Goal: Task Accomplishment & Management: Use online tool/utility

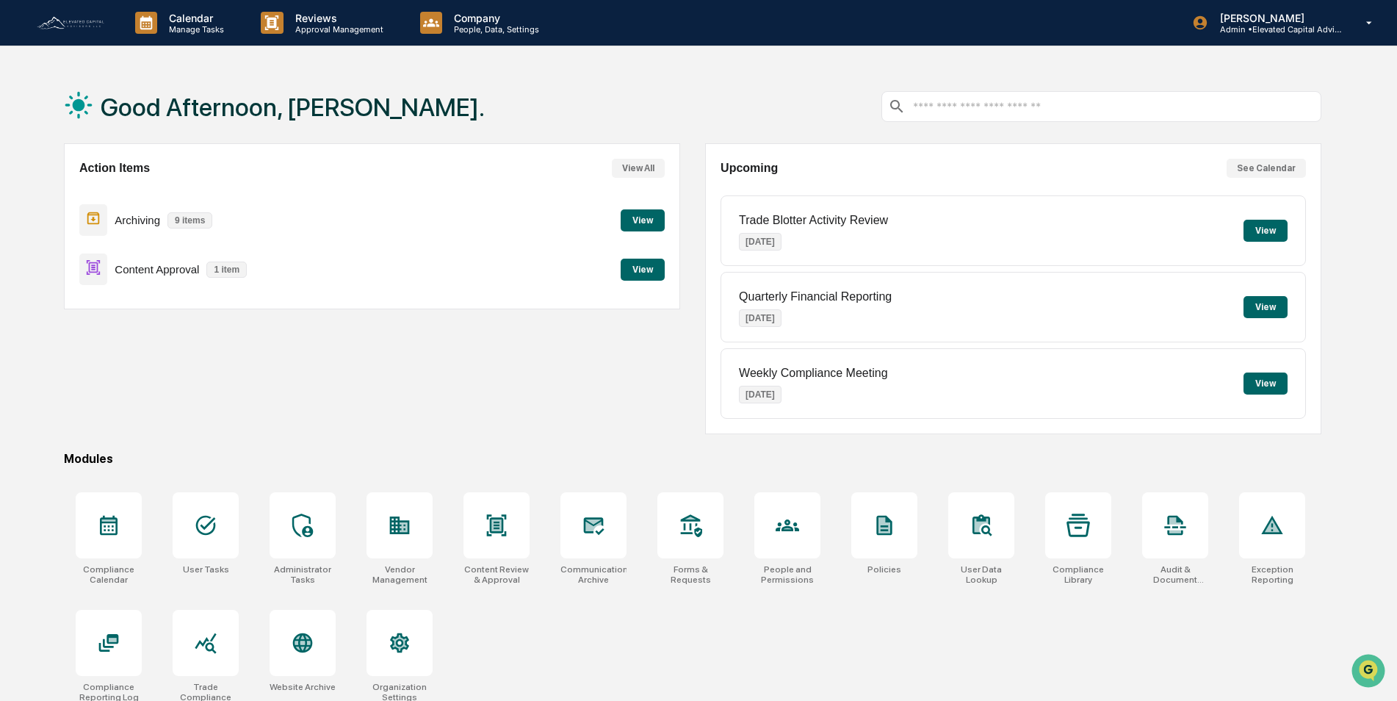
click at [643, 270] on button "View" at bounding box center [643, 270] width 44 height 22
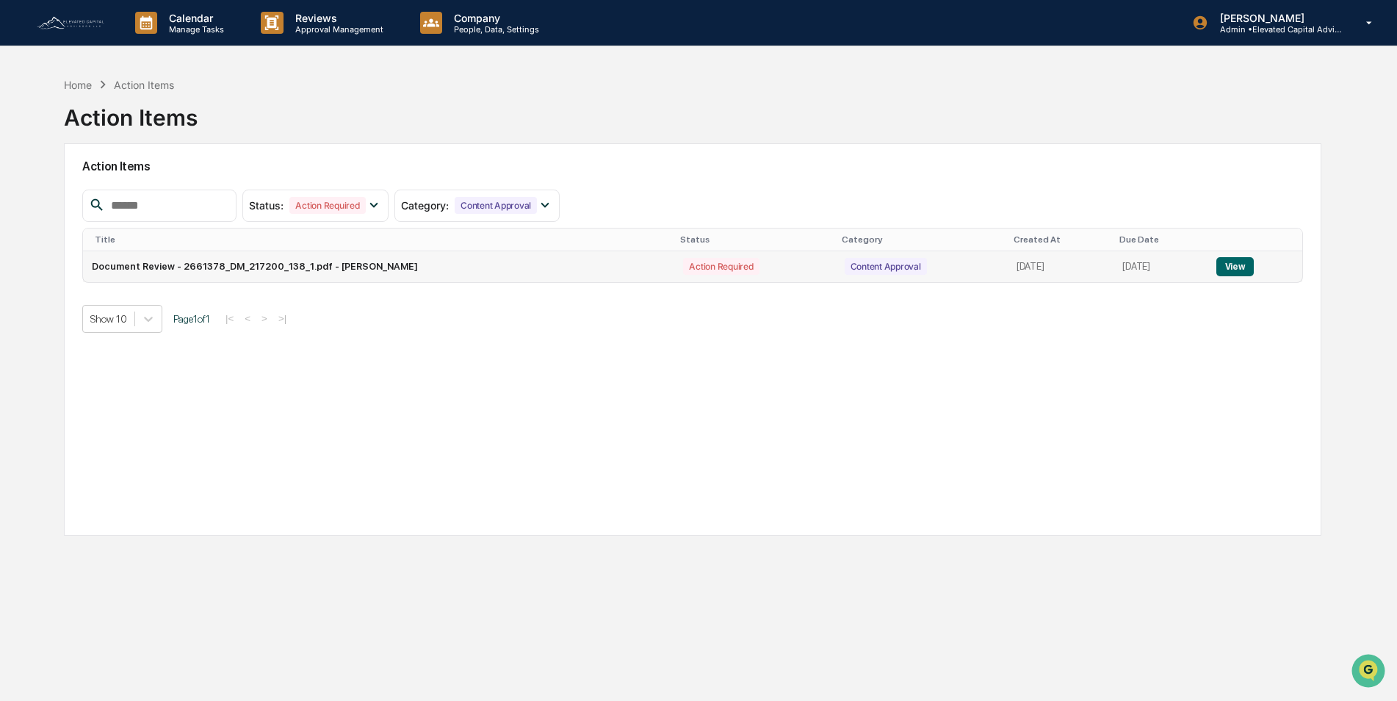
click at [1240, 262] on button "View" at bounding box center [1234, 266] width 37 height 19
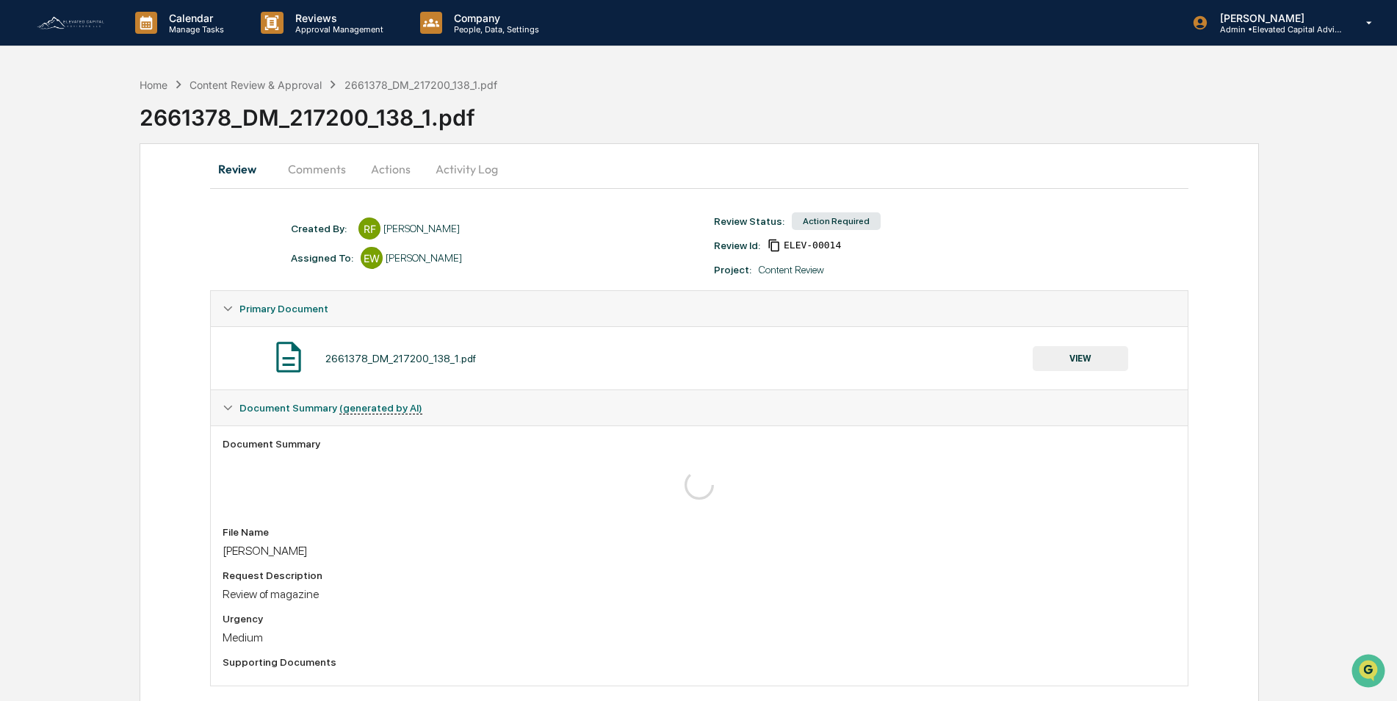
click at [1086, 359] on button "VIEW" at bounding box center [1080, 358] width 95 height 25
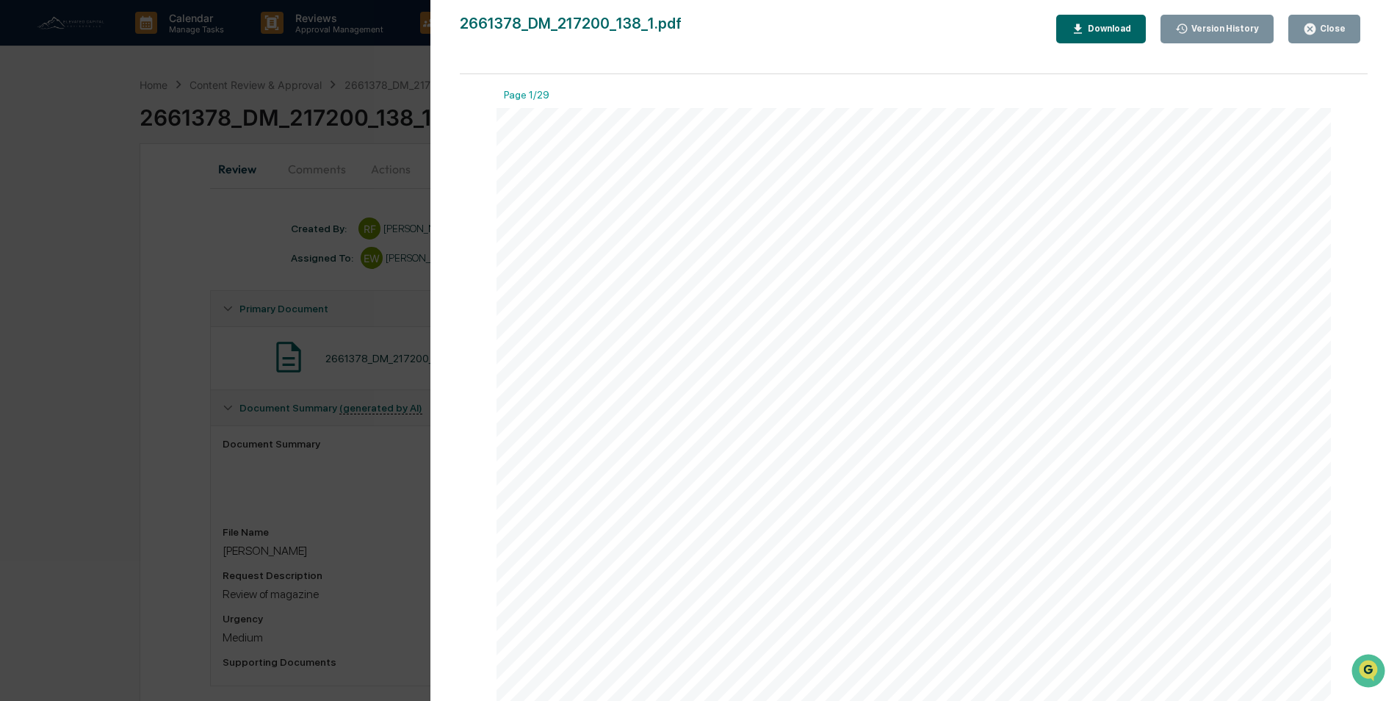
scroll to position [1249, 0]
click at [1335, 24] on div "Close" at bounding box center [1331, 29] width 29 height 10
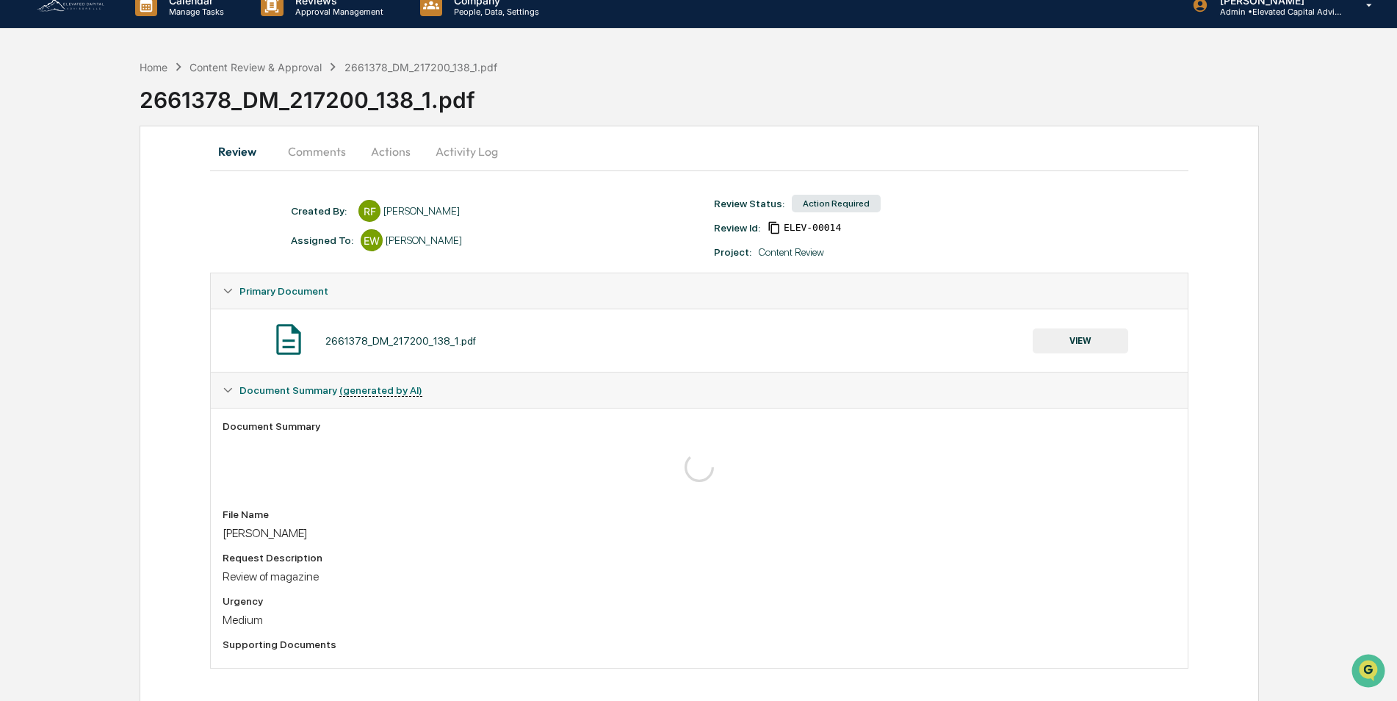
scroll to position [23, 0]
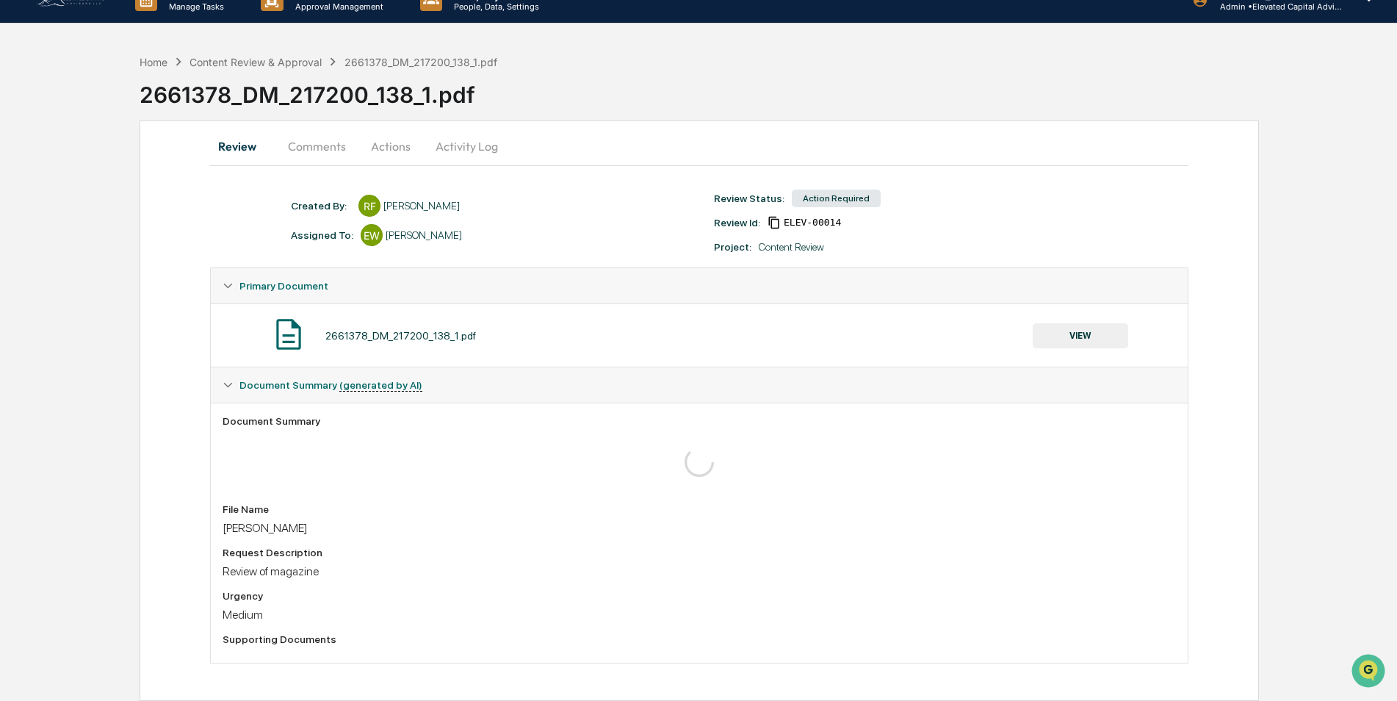
click at [392, 146] on button "Actions" at bounding box center [391, 146] width 66 height 35
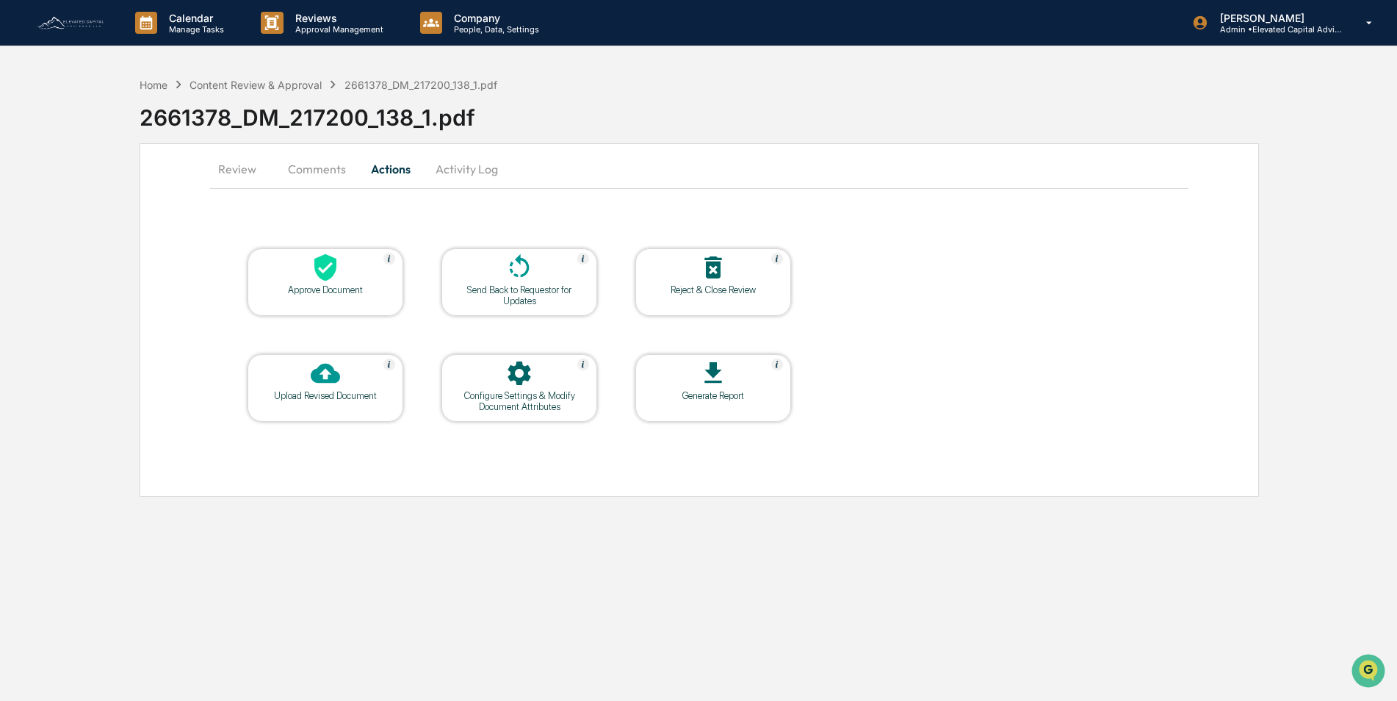
scroll to position [0, 0]
click at [312, 281] on icon at bounding box center [326, 267] width 29 height 29
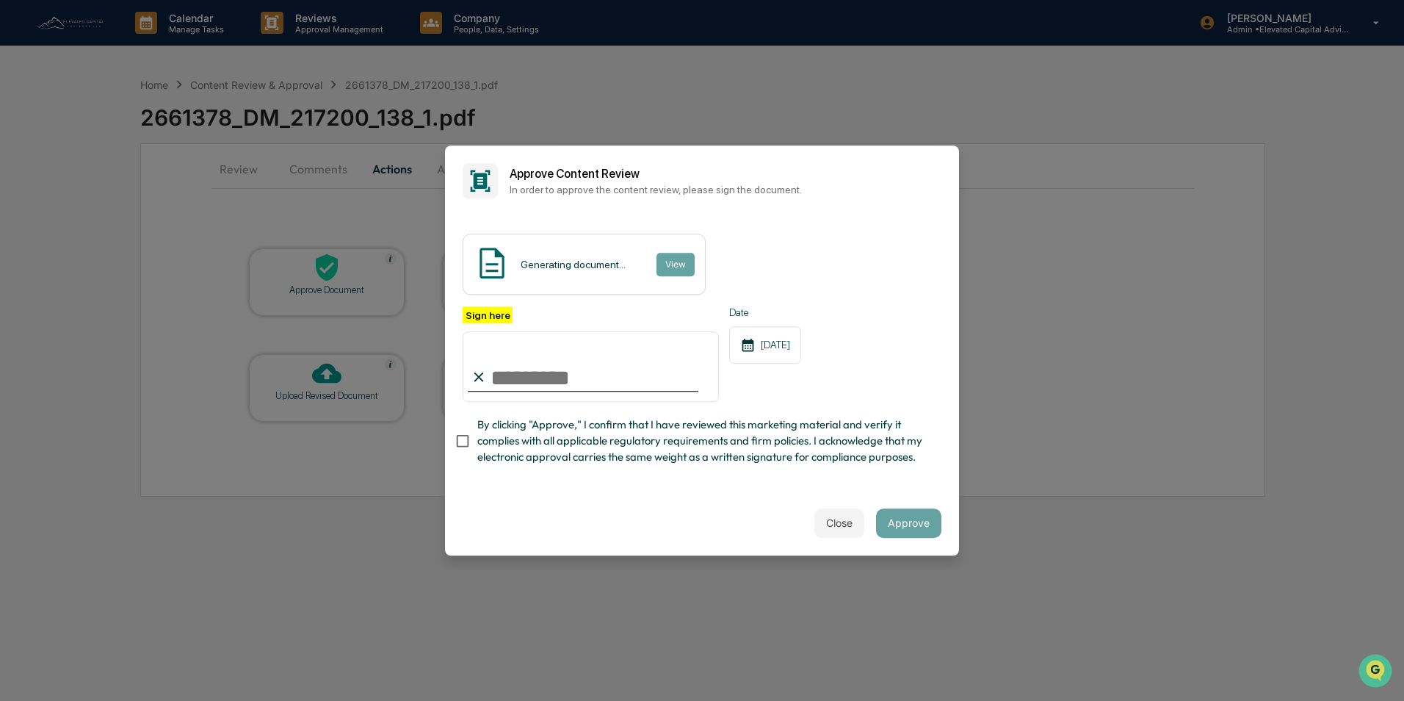
click at [548, 371] on input "Sign here" at bounding box center [591, 366] width 256 height 71
type input "**********"
click at [909, 528] on button "Approve" at bounding box center [908, 522] width 65 height 29
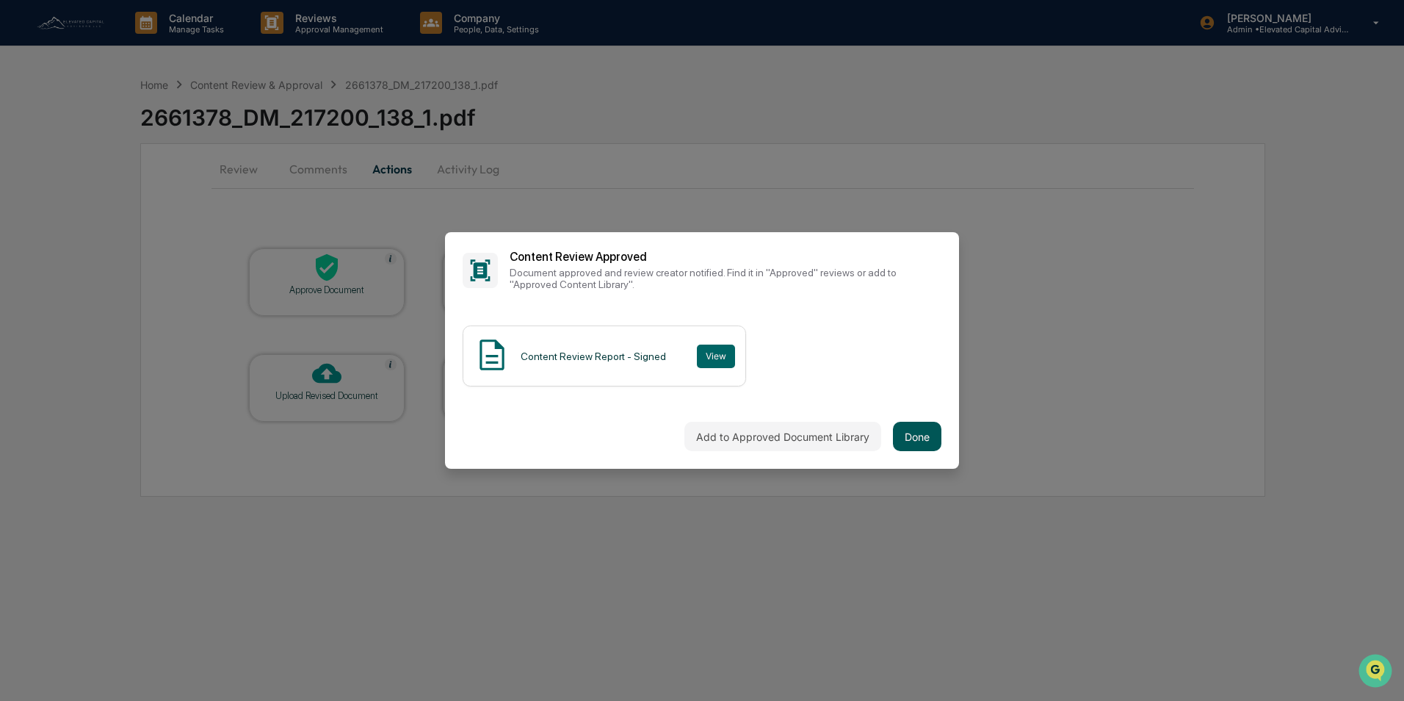
click at [902, 432] on button "Done" at bounding box center [917, 436] width 48 height 29
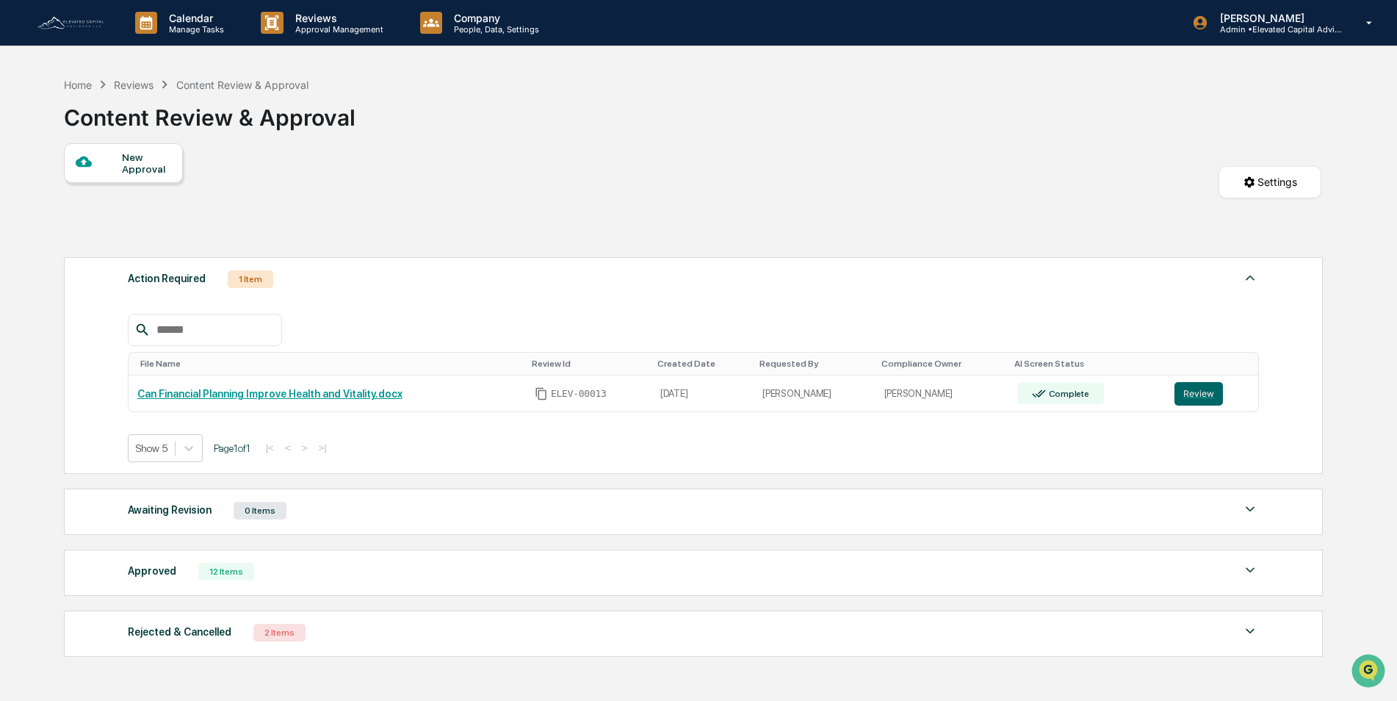
click at [76, 26] on img at bounding box center [70, 23] width 71 height 16
